Goal: Check status: Check status

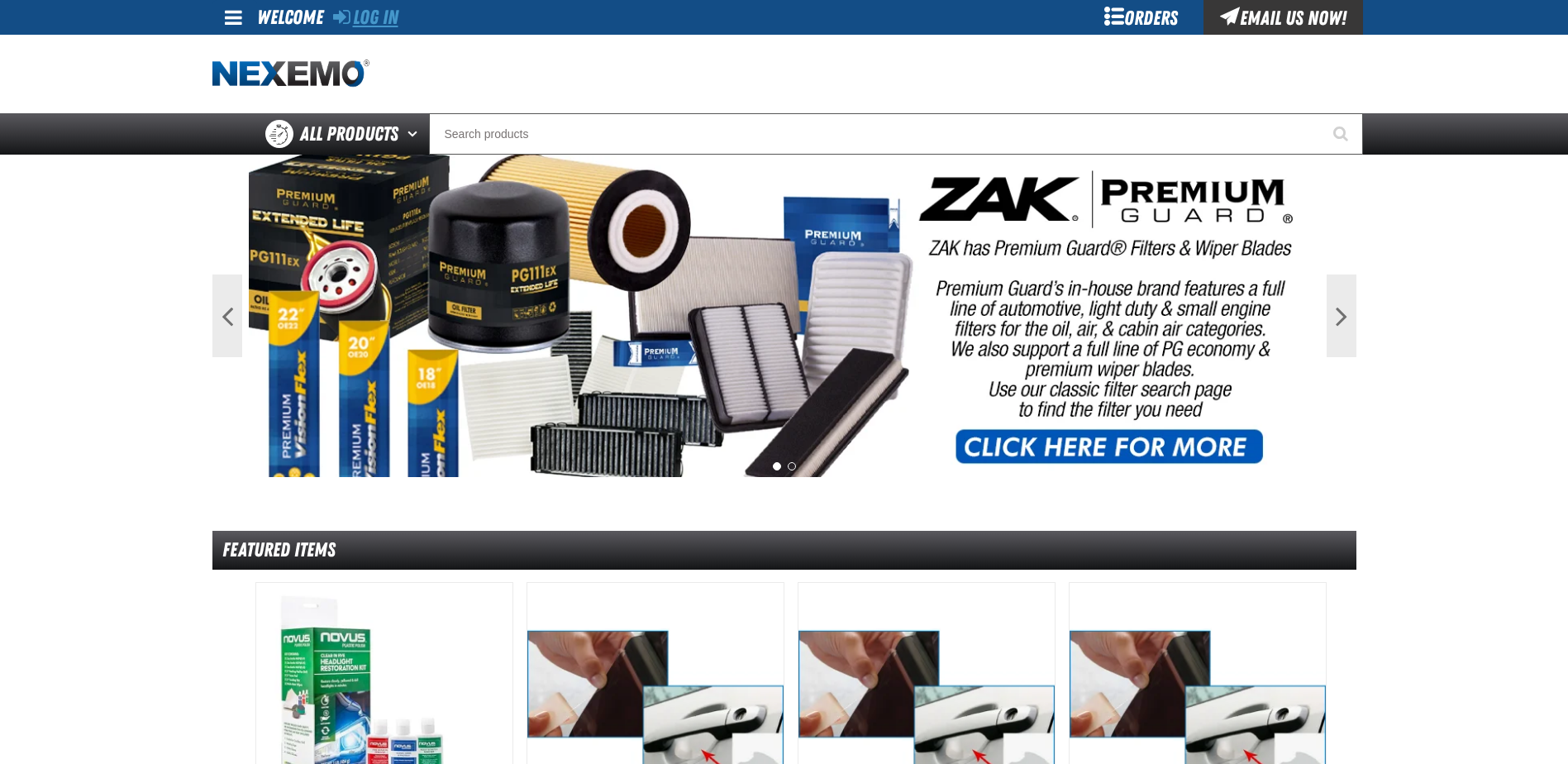
click at [362, 16] on link "Log In" at bounding box center [365, 18] width 66 height 24
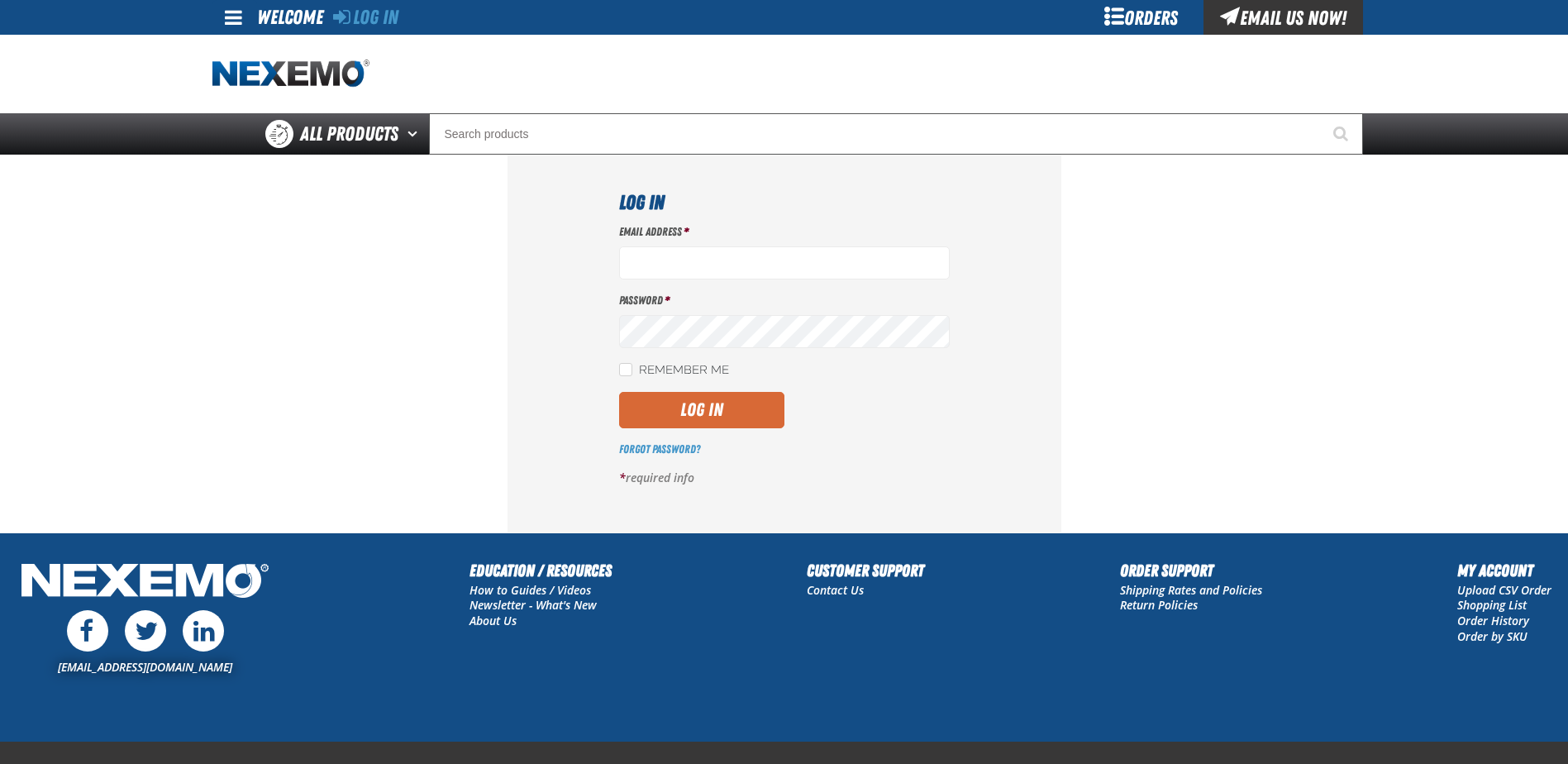
type input "[EMAIL_ADDRESS][DOMAIN_NAME]"
click at [667, 408] on button "Log In" at bounding box center [701, 409] width 166 height 36
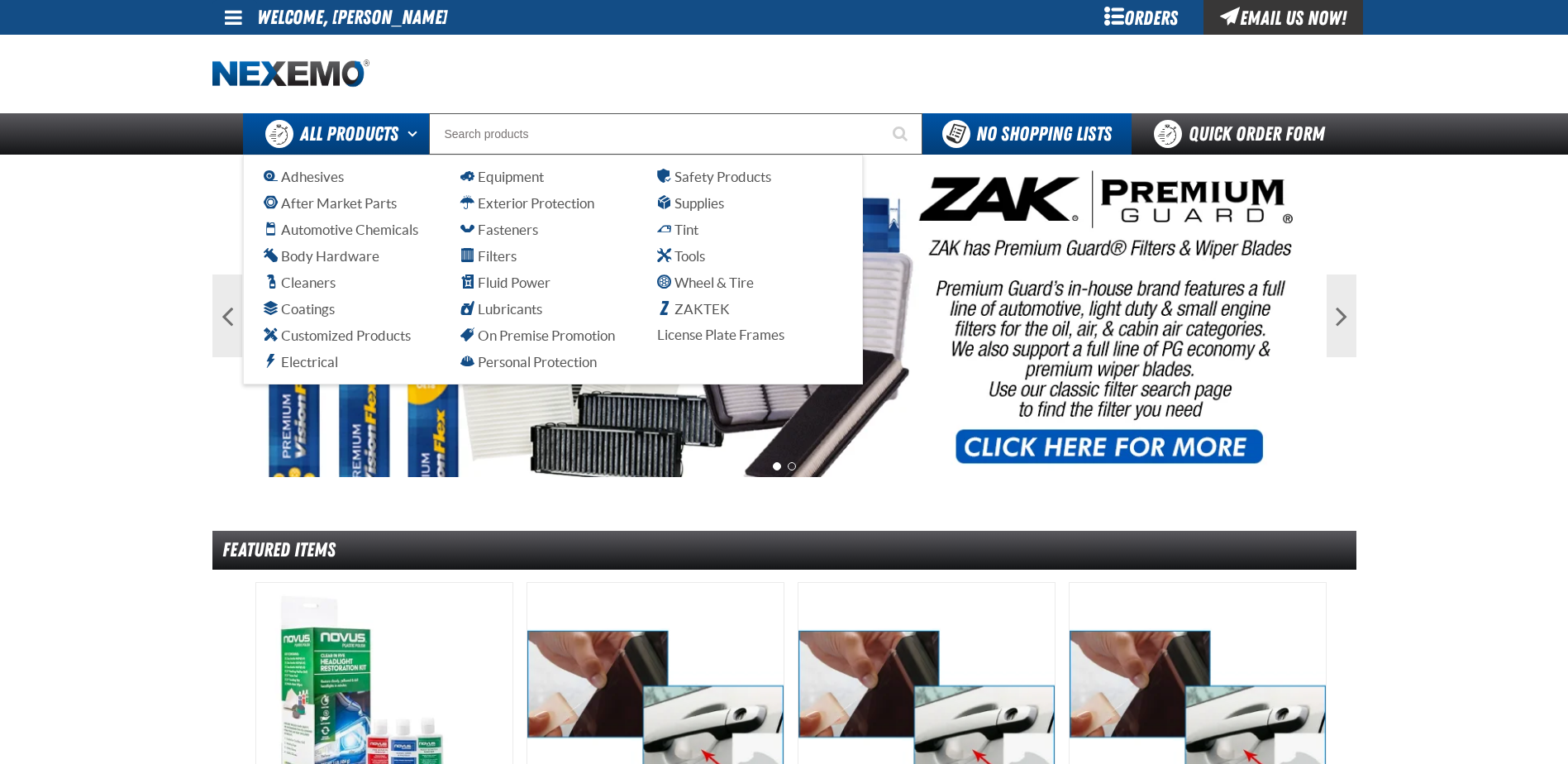
click at [362, 130] on span "All Products" at bounding box center [349, 134] width 98 height 29
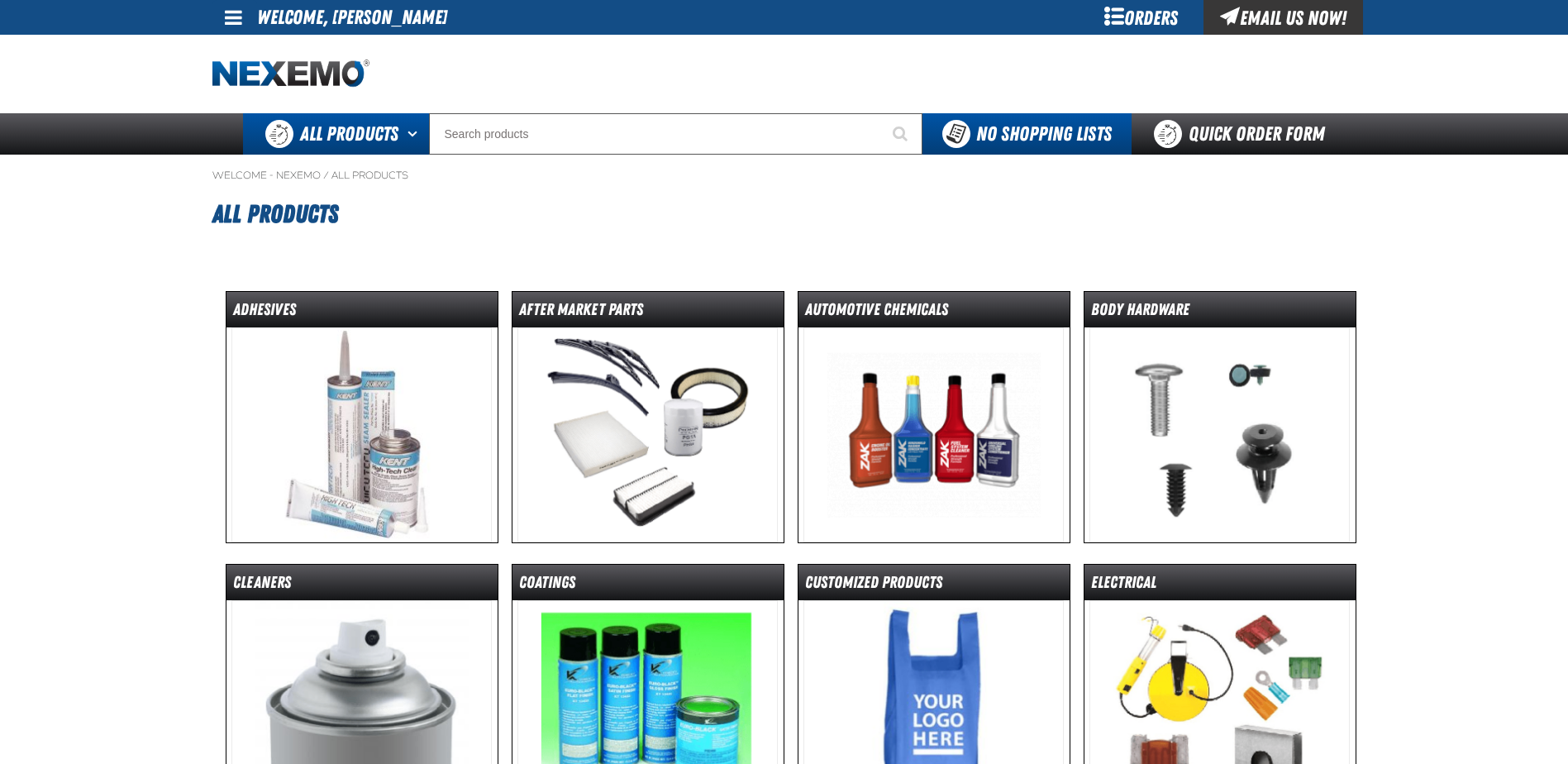
click at [415, 128] on button "Open All Products pages" at bounding box center [415, 134] width 27 height 41
click at [234, 13] on span at bounding box center [234, 18] width 18 height 20
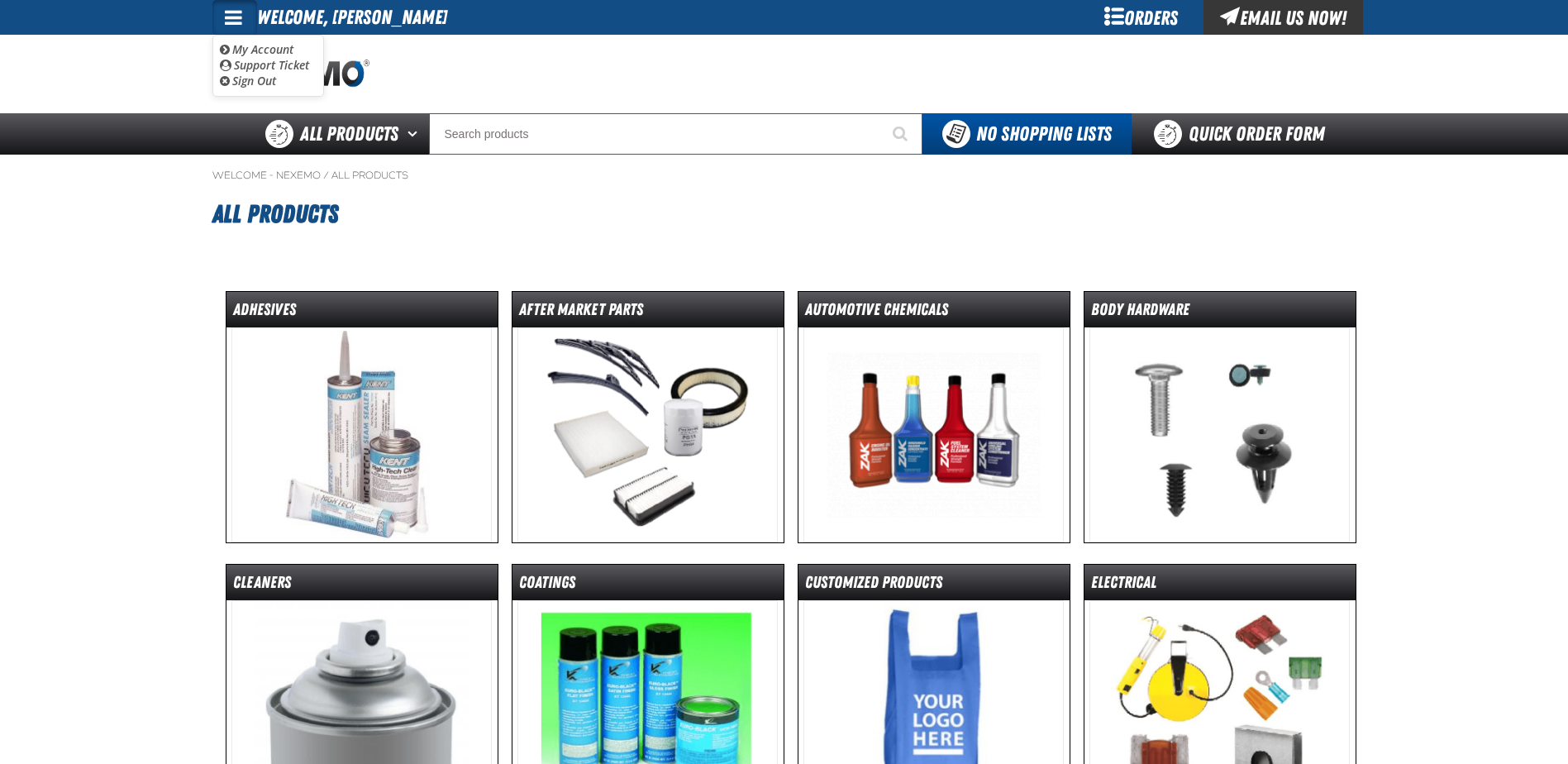
click at [234, 13] on span at bounding box center [234, 18] width 18 height 20
click at [300, 176] on link "Welcome - Nexemo" at bounding box center [266, 175] width 109 height 14
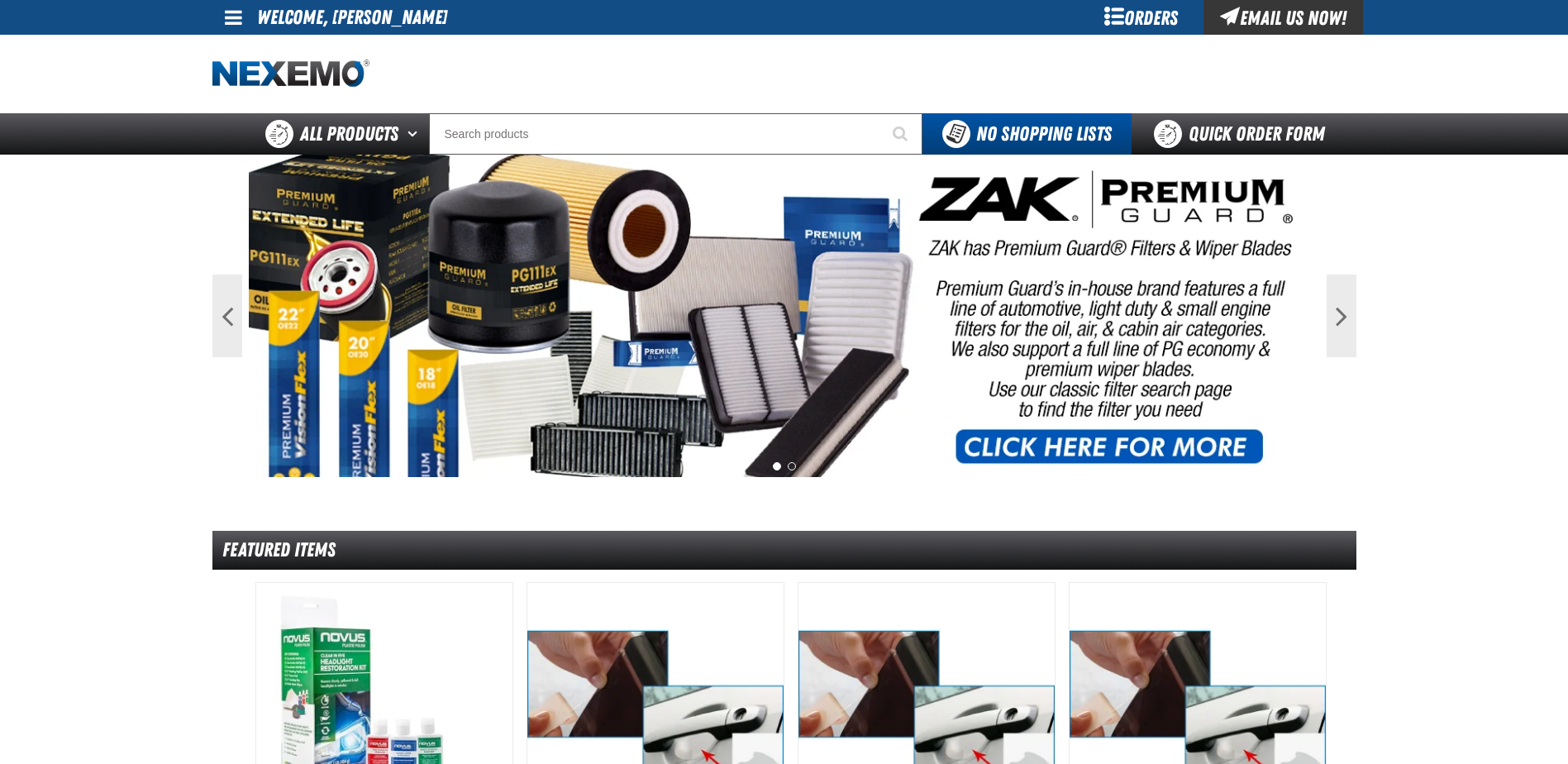
click at [239, 21] on span at bounding box center [234, 18] width 18 height 20
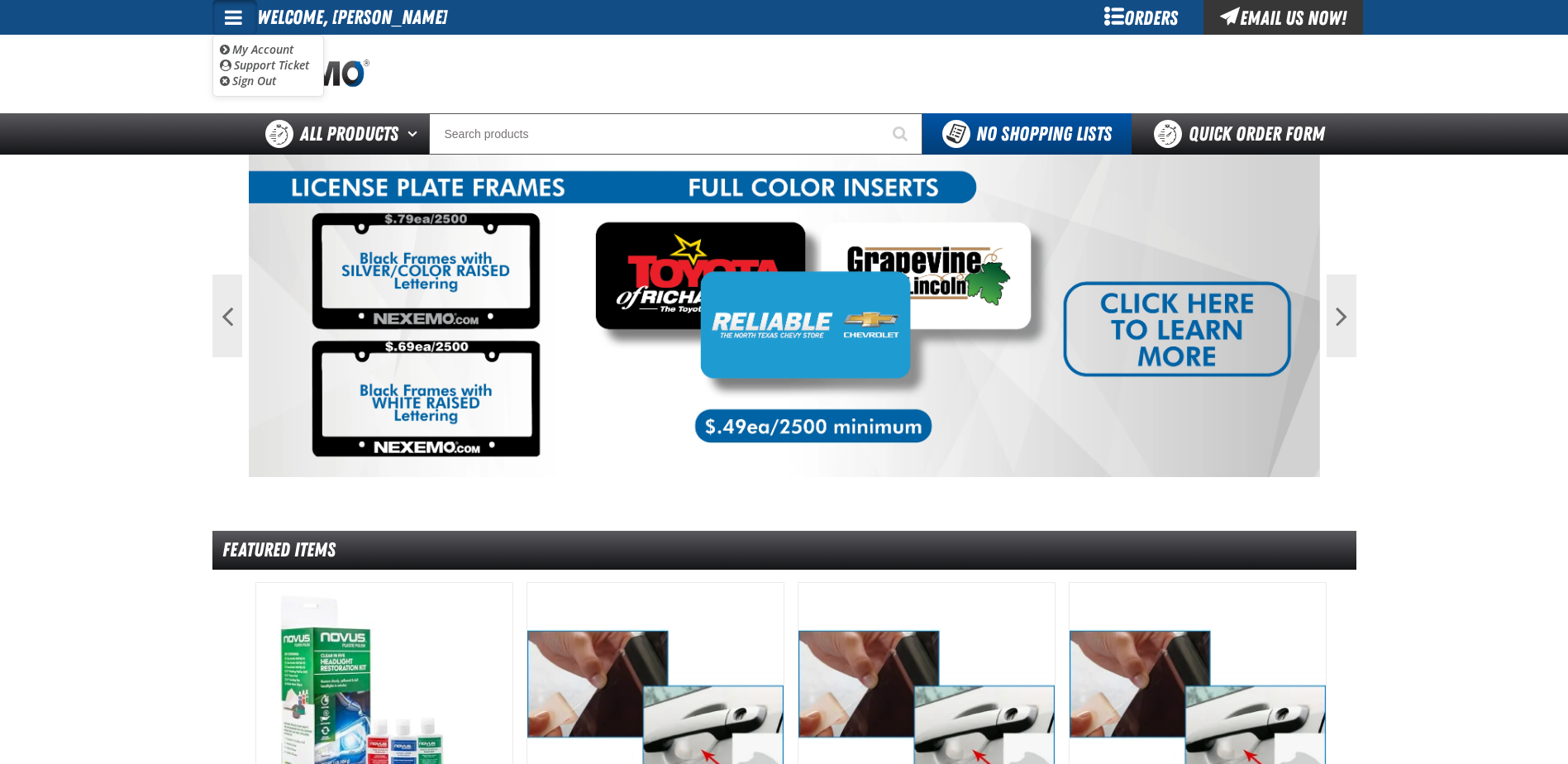
click at [1148, 15] on div "Orders" at bounding box center [1141, 17] width 124 height 34
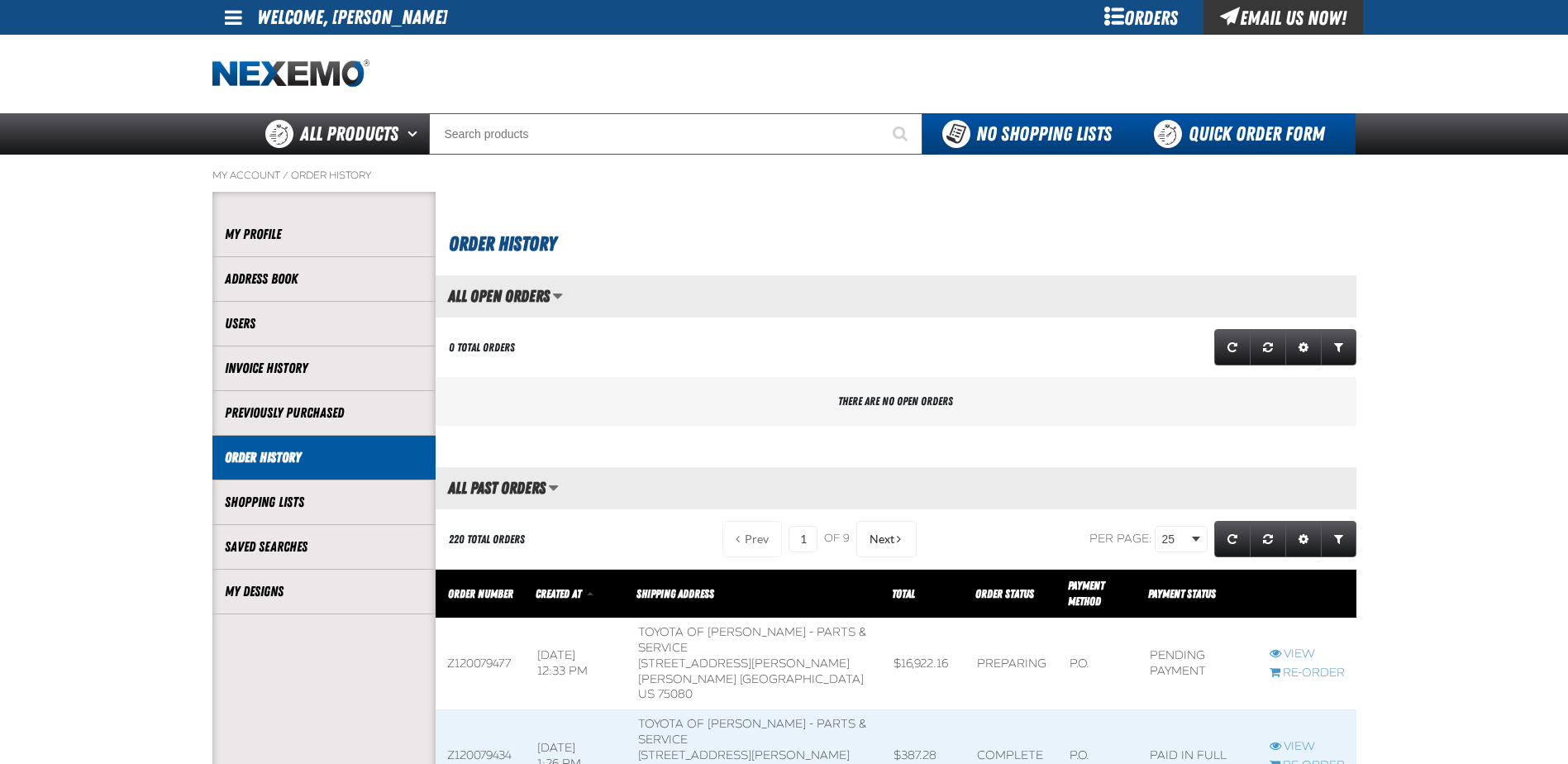
scroll to position [1, 1]
click at [254, 456] on link "Order History" at bounding box center [324, 456] width 199 height 19
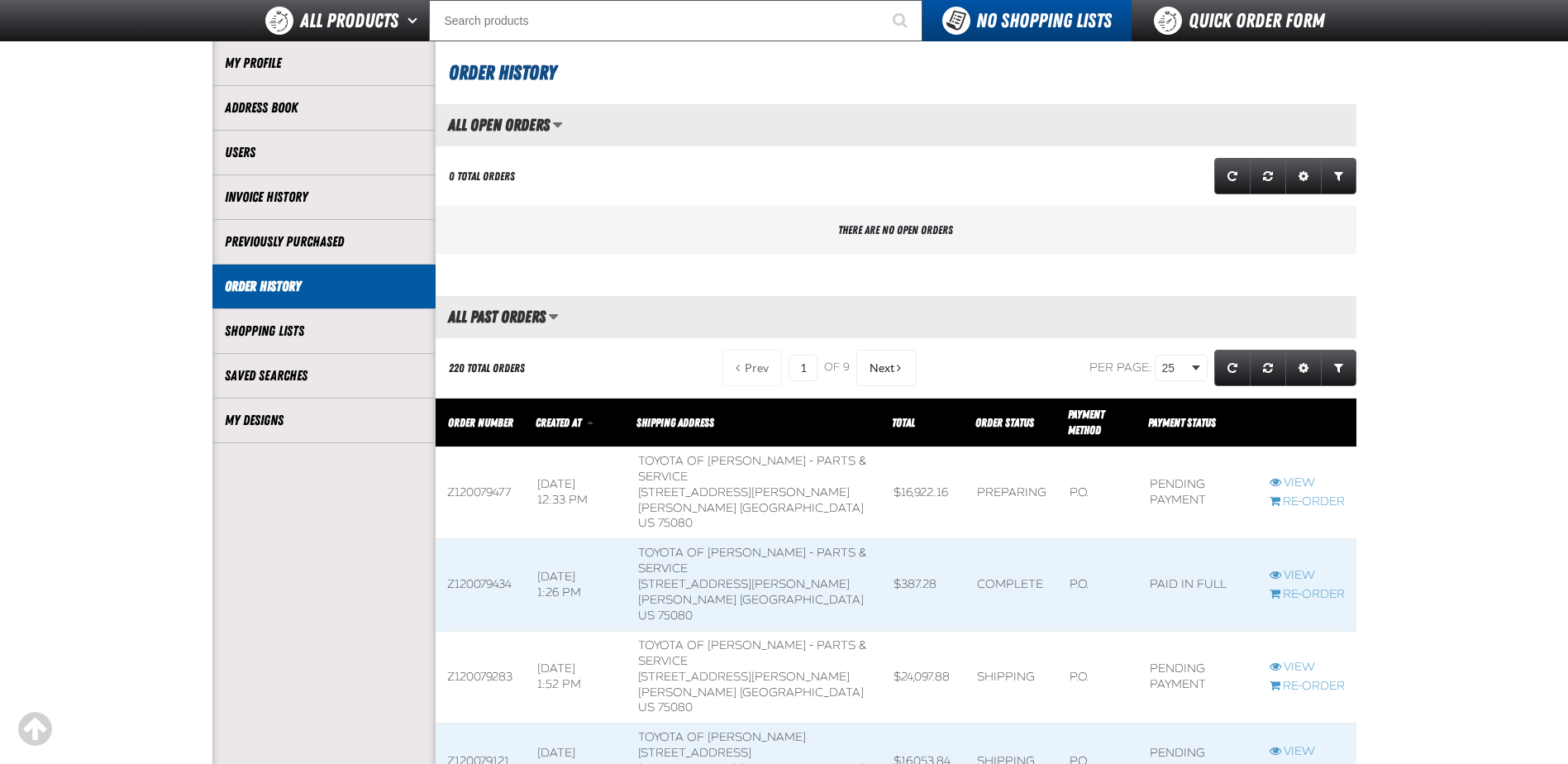
scroll to position [166, 0]
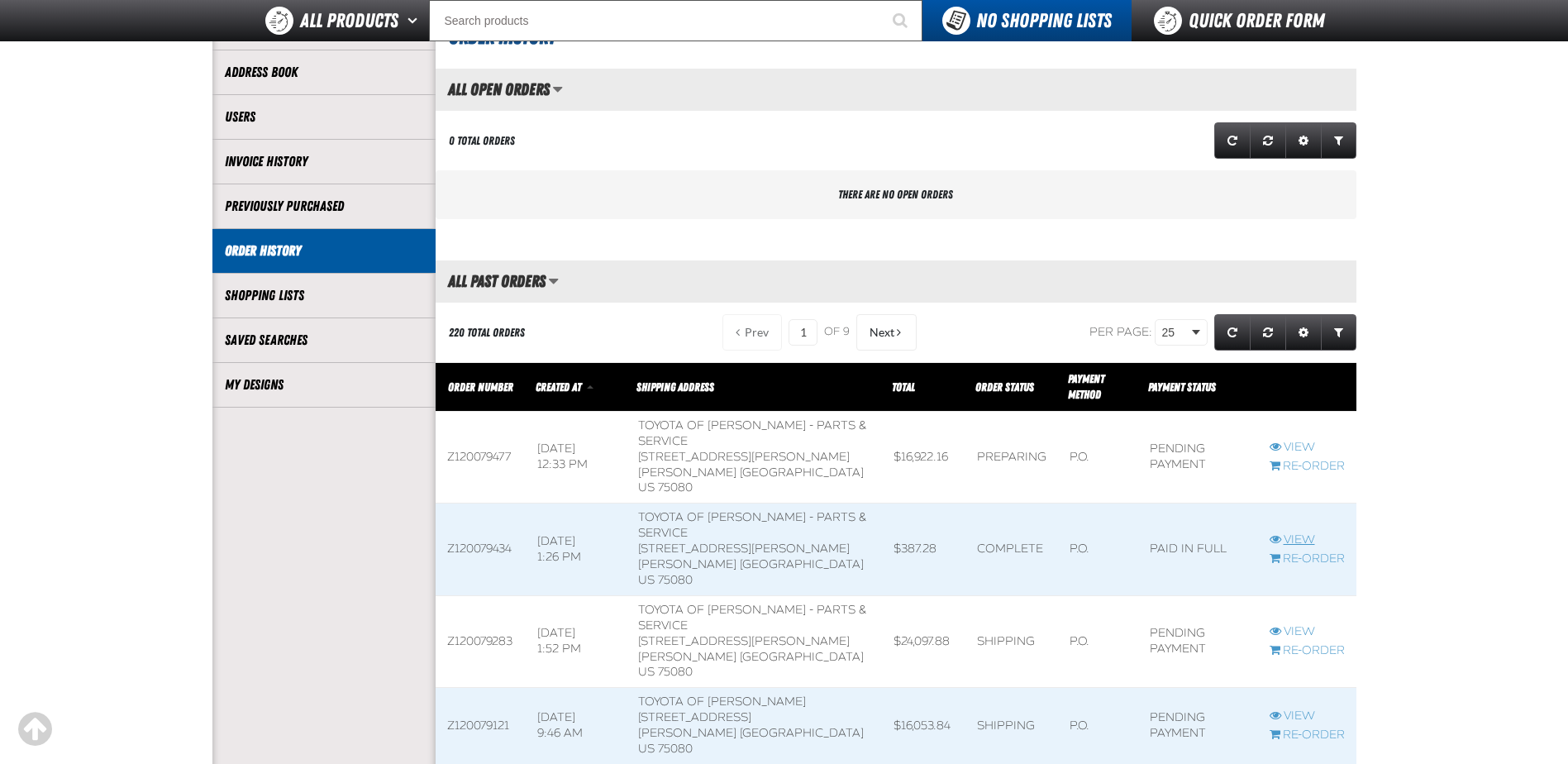
click at [1291, 532] on link "View" at bounding box center [1307, 540] width 75 height 16
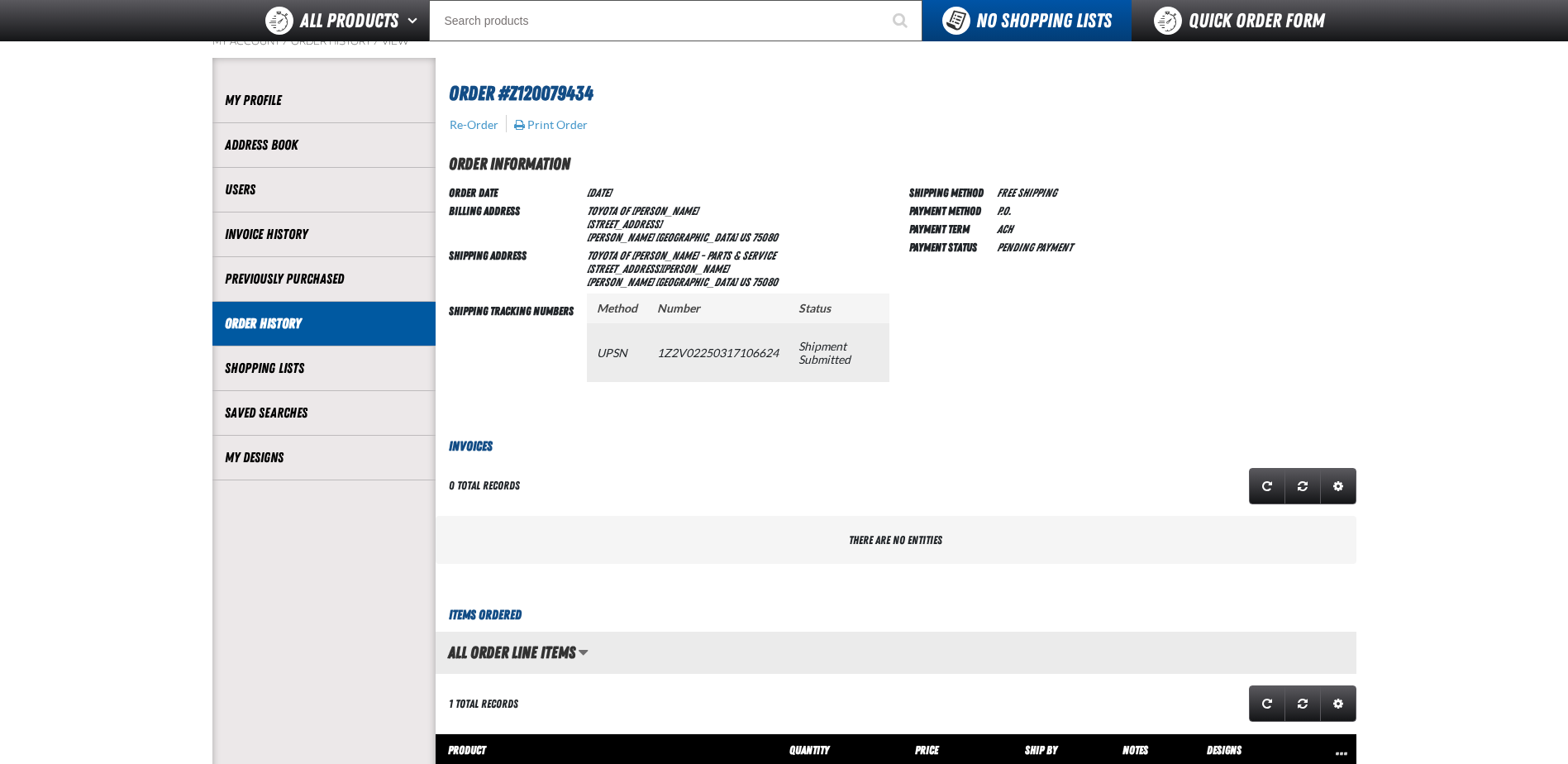
scroll to position [82, 0]
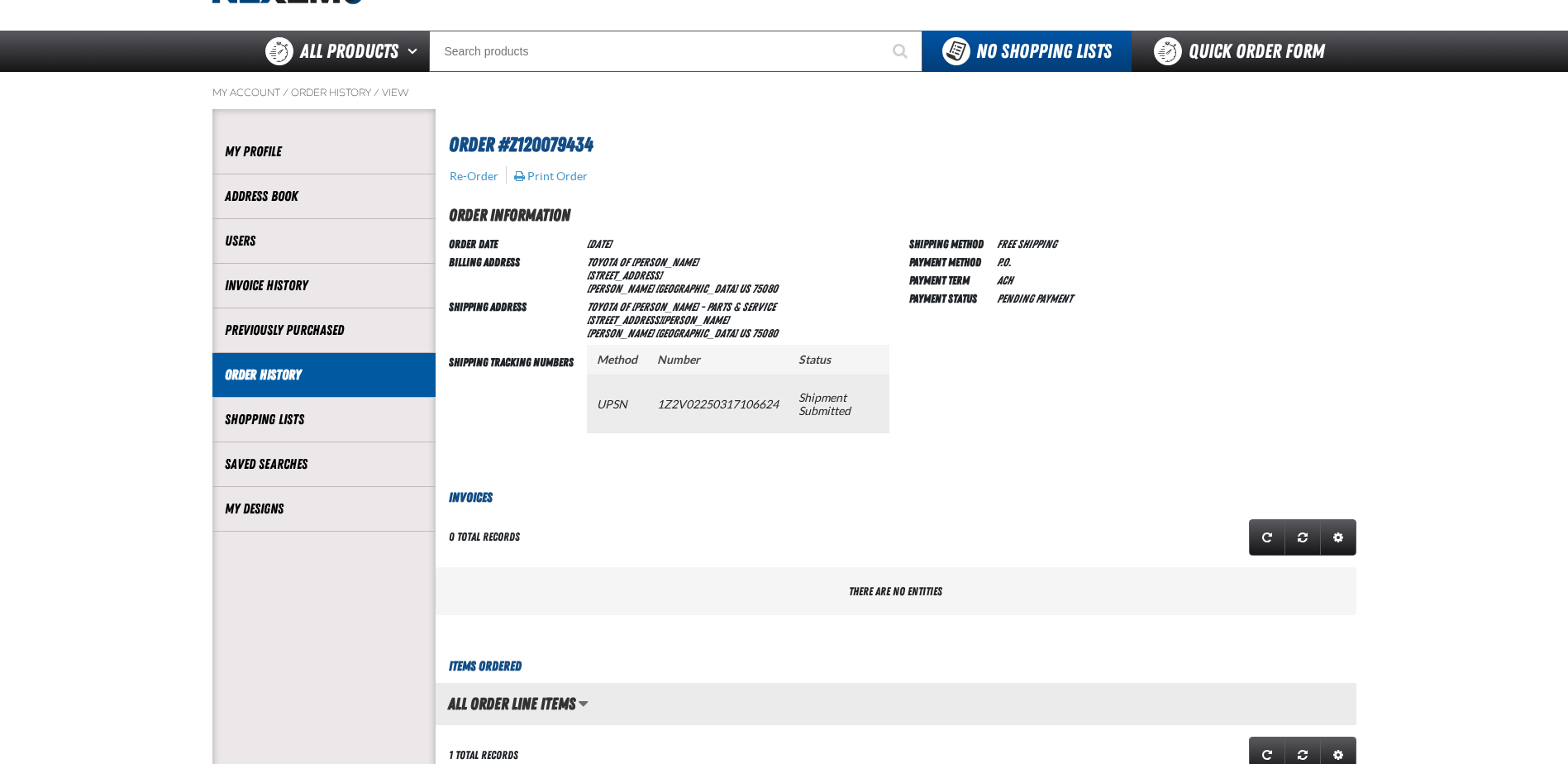
drag, startPoint x: 657, startPoint y: 405, endPoint x: 780, endPoint y: 410, distance: 123.1
click at [780, 410] on td "1Z2V02250317106624" at bounding box center [718, 403] width 141 height 58
drag, startPoint x: 780, startPoint y: 410, endPoint x: 762, endPoint y: 404, distance: 19.0
copy td "1Z2V02250317106624"
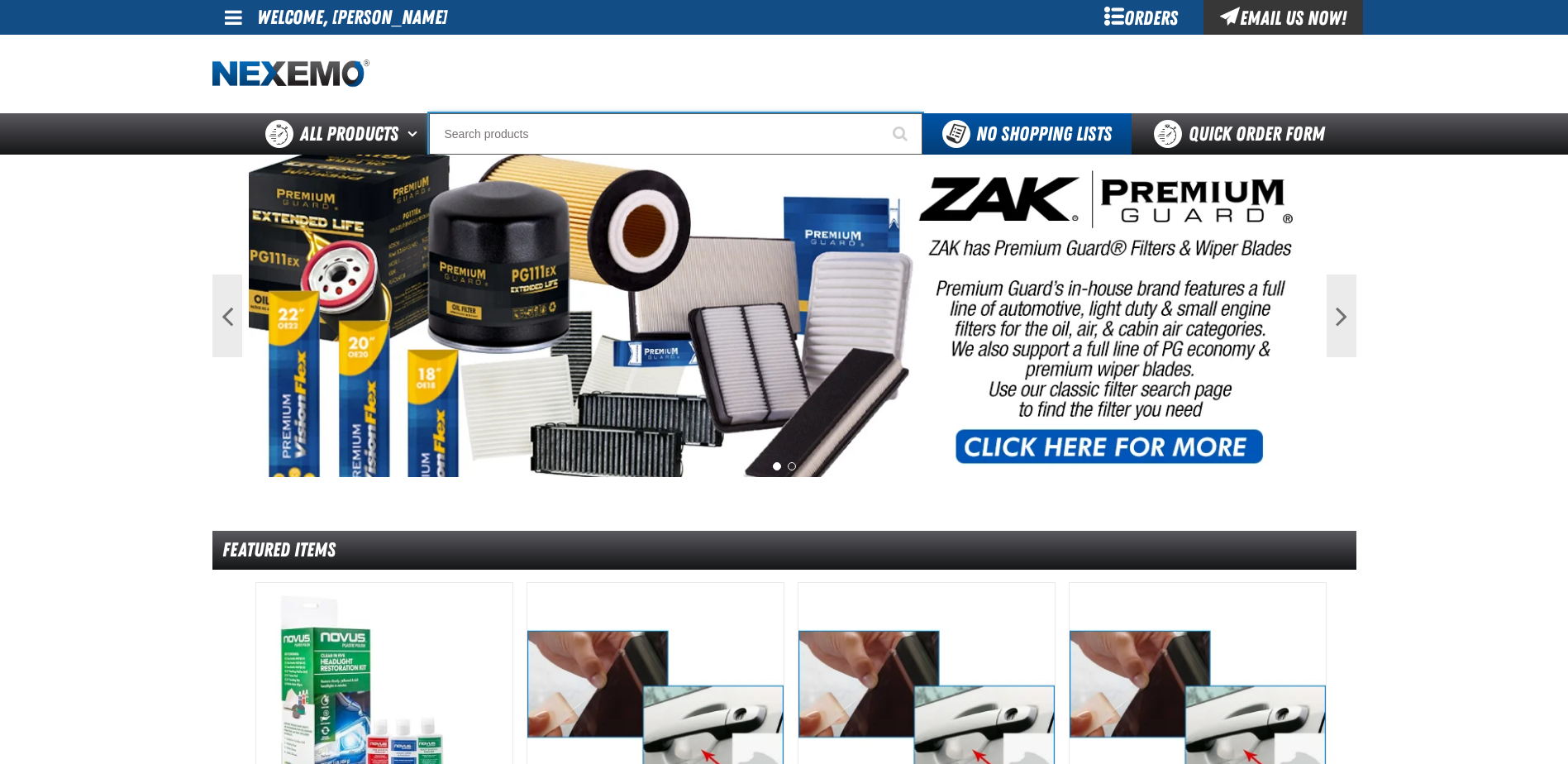
click at [498, 135] on input "Search" at bounding box center [676, 134] width 494 height 41
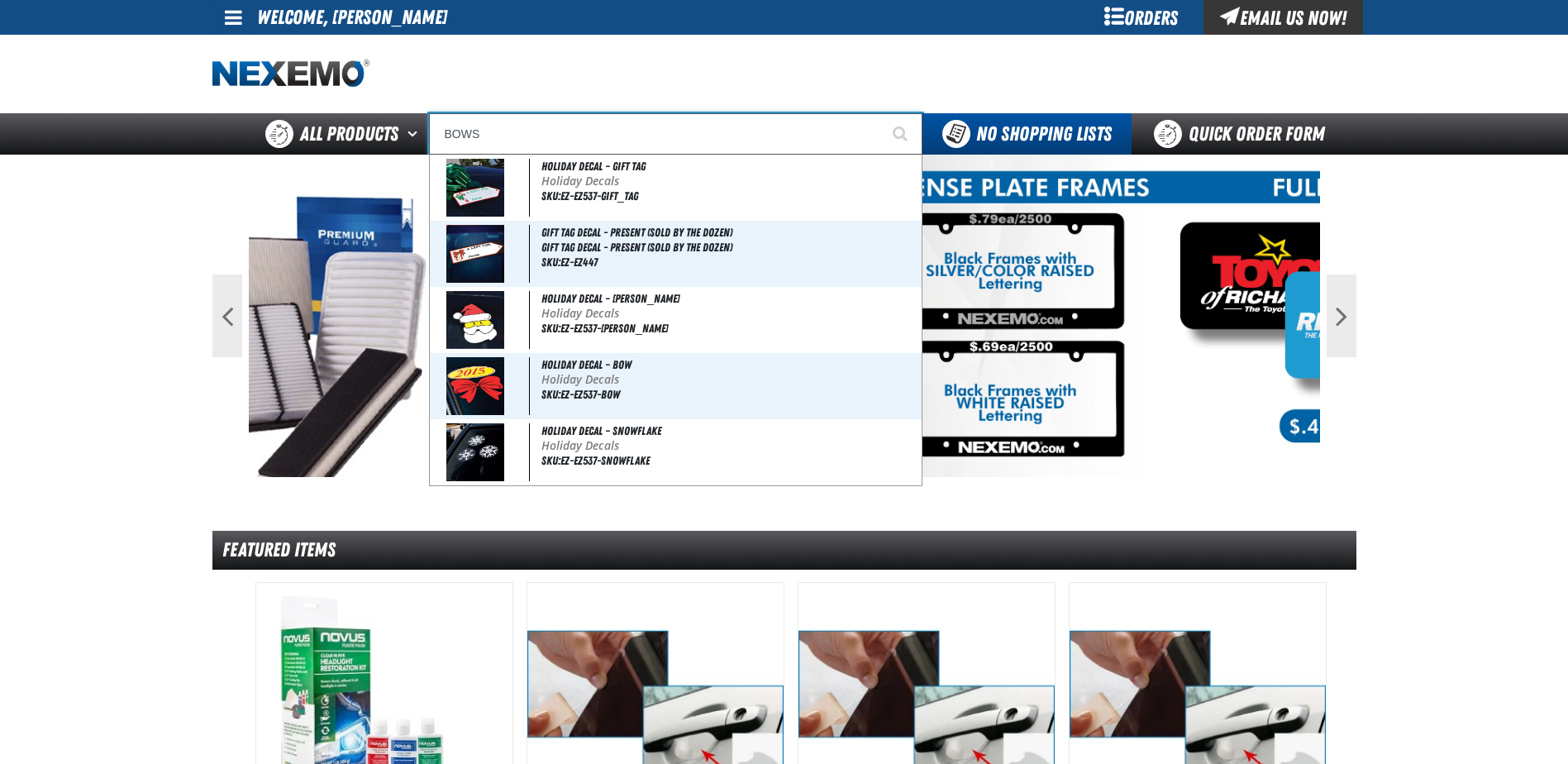
type input "BOWS"
click at [880, 114] on button "Start Searching" at bounding box center [901, 134] width 41 height 41
